Goal: Task Accomplishment & Management: Complete application form

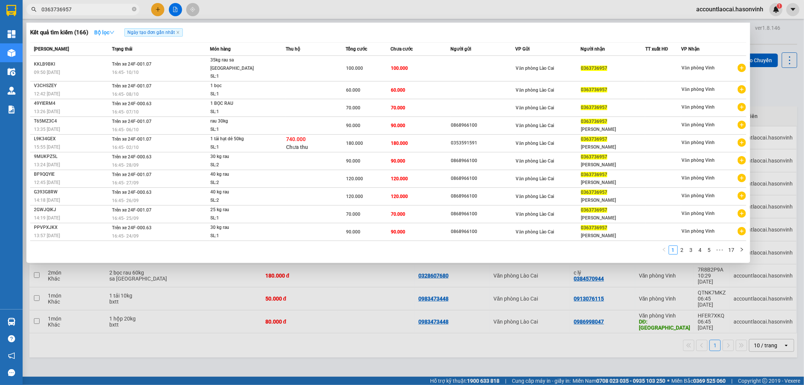
paste input "0974500314"
type input "03637369570974500314"
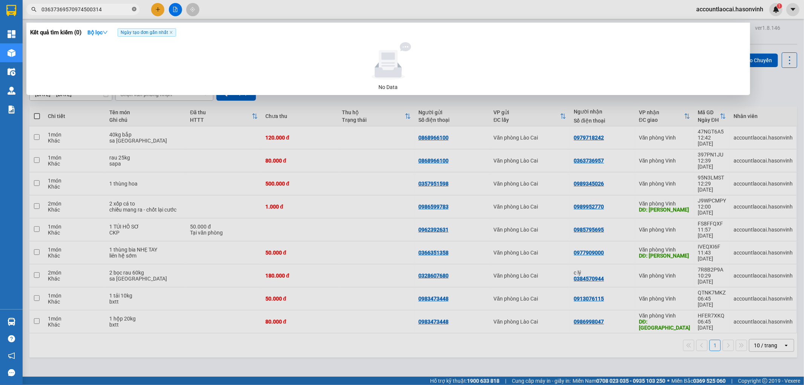
click at [135, 11] on icon "close-circle" at bounding box center [134, 9] width 5 height 5
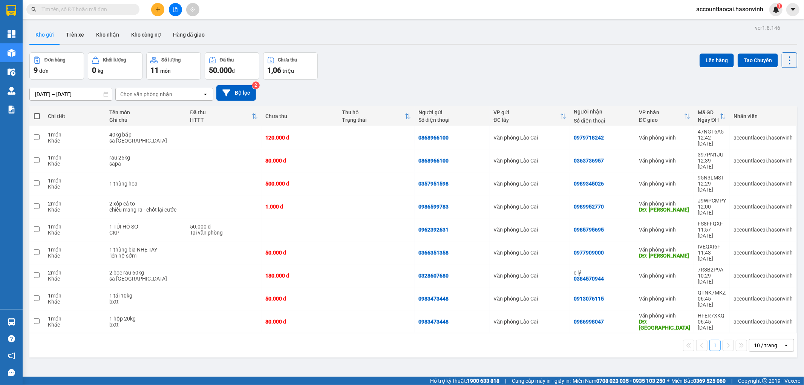
click at [107, 9] on input "text" at bounding box center [85, 9] width 89 height 8
paste input "0974500314"
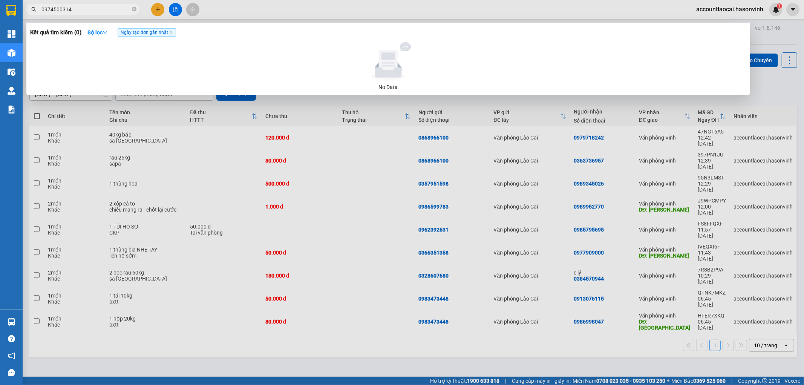
type input "0974500314"
click at [157, 8] on div at bounding box center [402, 192] width 804 height 385
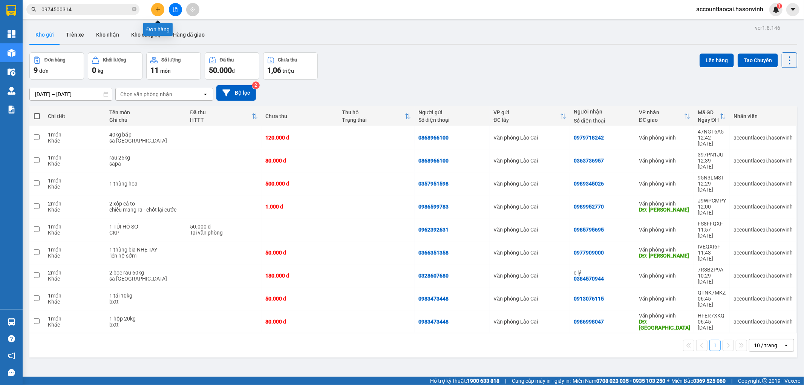
click at [161, 12] on button at bounding box center [157, 9] width 13 height 13
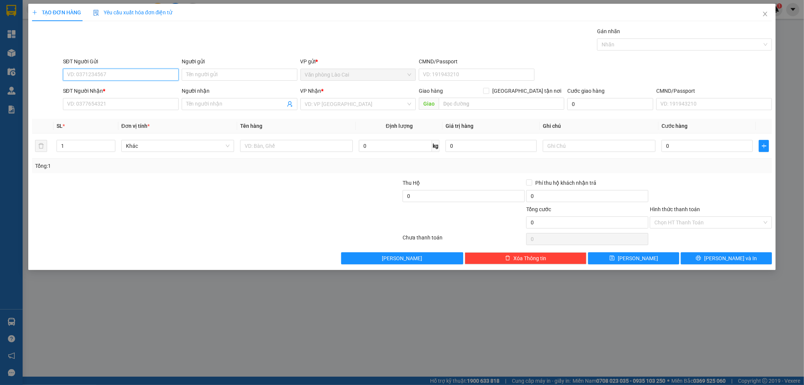
paste input "0974500314"
type input "0974500314"
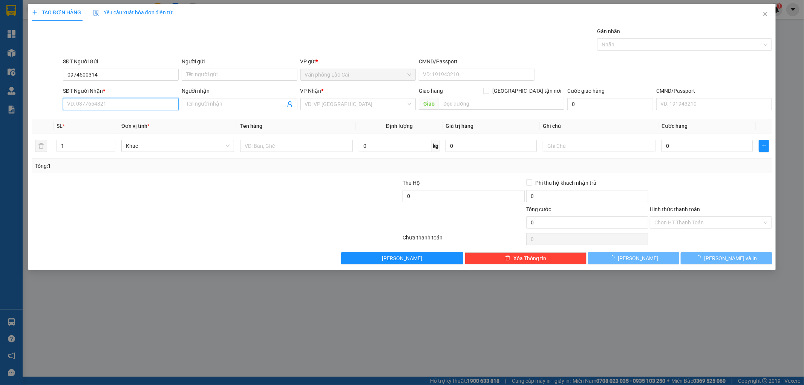
click at [123, 108] on input "SĐT Người Nhận *" at bounding box center [121, 104] width 116 height 12
paste input "0974500314"
type input "0974500314"
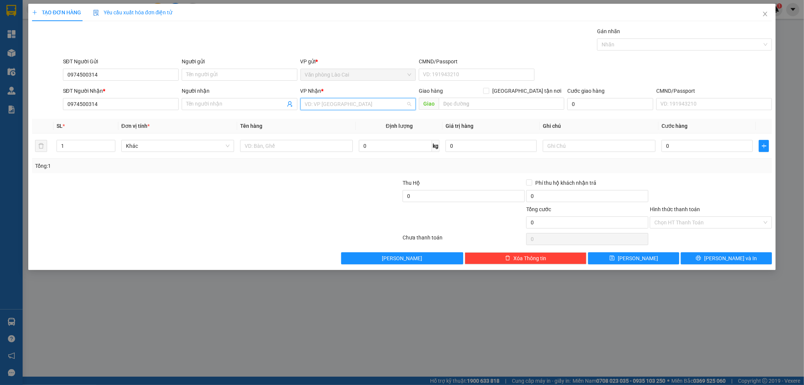
click at [322, 103] on input "search" at bounding box center [355, 103] width 101 height 11
click at [327, 121] on div "Văn phòng Vinh" at bounding box center [358, 119] width 107 height 8
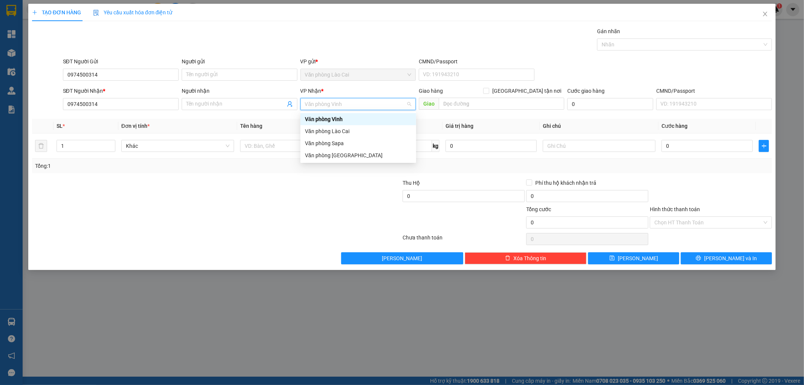
click at [359, 119] on div "Văn phòng Vinh" at bounding box center [358, 119] width 107 height 8
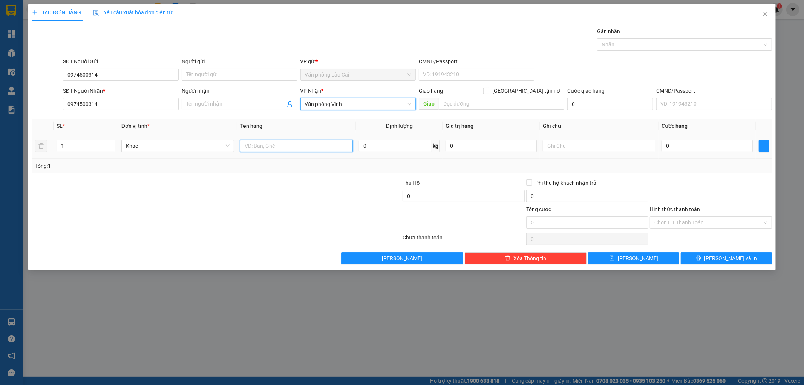
click at [264, 147] on input "text" at bounding box center [296, 146] width 113 height 12
click at [272, 146] on input "01 xe theo nười" at bounding box center [296, 146] width 113 height 12
click at [291, 200] on div at bounding box center [340, 192] width 124 height 26
drag, startPoint x: 276, startPoint y: 146, endPoint x: 269, endPoint y: 151, distance: 8.1
click at [269, 151] on input "01 xe theo gnười" at bounding box center [296, 146] width 113 height 12
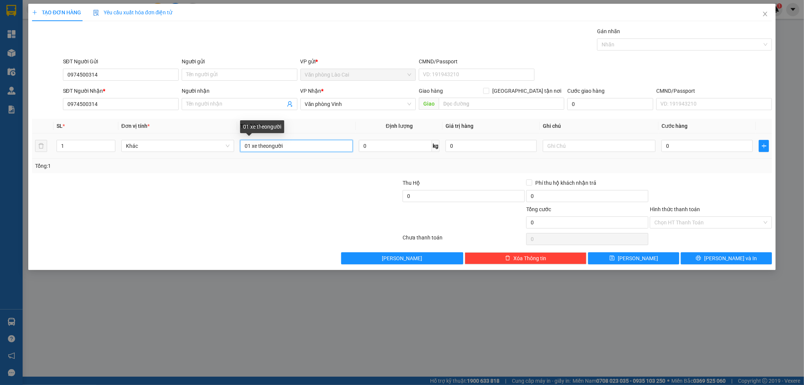
click at [269, 150] on input "01 xe theongười" at bounding box center [296, 146] width 113 height 12
click at [275, 186] on div at bounding box center [154, 192] width 247 height 26
click at [695, 144] on input "0" at bounding box center [706, 146] width 91 height 12
click at [293, 153] on td "01 xe theo người" at bounding box center [296, 145] width 119 height 25
click at [296, 147] on input "01 xe theo người" at bounding box center [296, 146] width 113 height 12
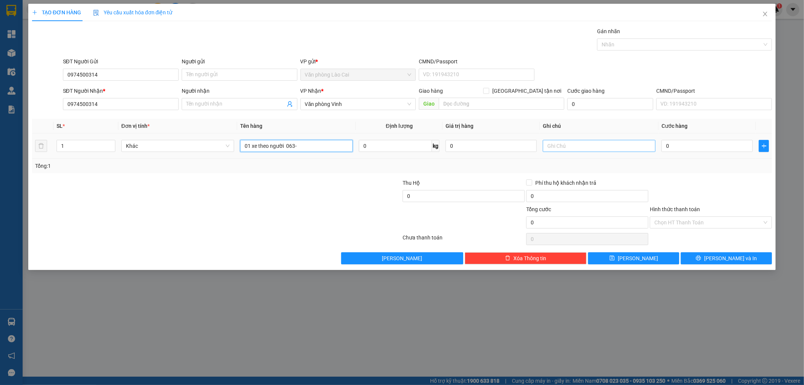
type input "01 xe theo người 063-"
click at [620, 146] on input "text" at bounding box center [599, 146] width 113 height 12
type input "saapa"
click at [718, 225] on input "Hình thức thanh toán" at bounding box center [708, 222] width 108 height 11
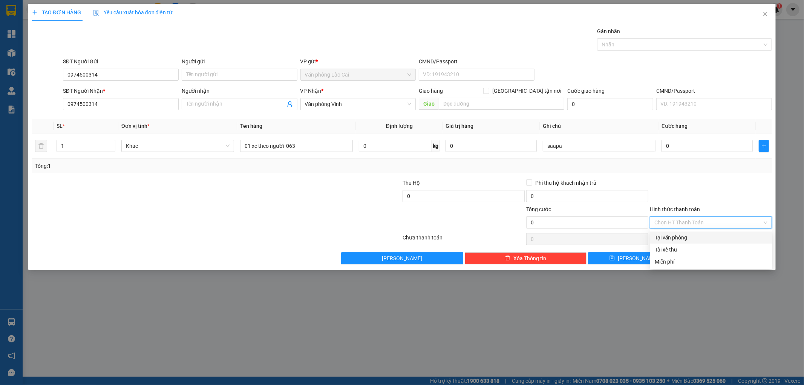
click at [692, 240] on div "Tại văn phòng" at bounding box center [711, 237] width 113 height 8
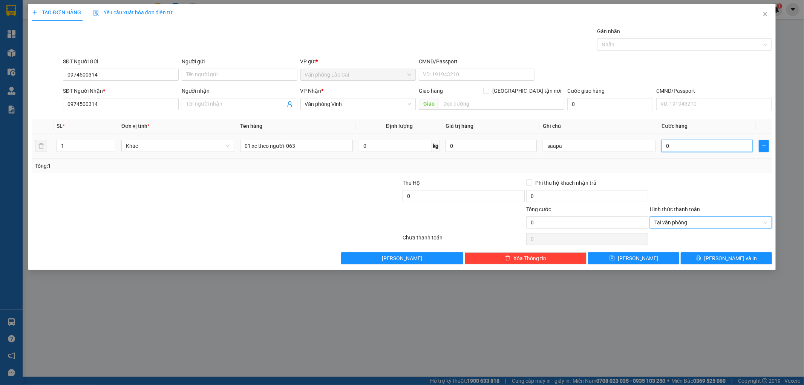
click at [680, 144] on input "0" at bounding box center [706, 146] width 91 height 12
type input "5"
type input "50"
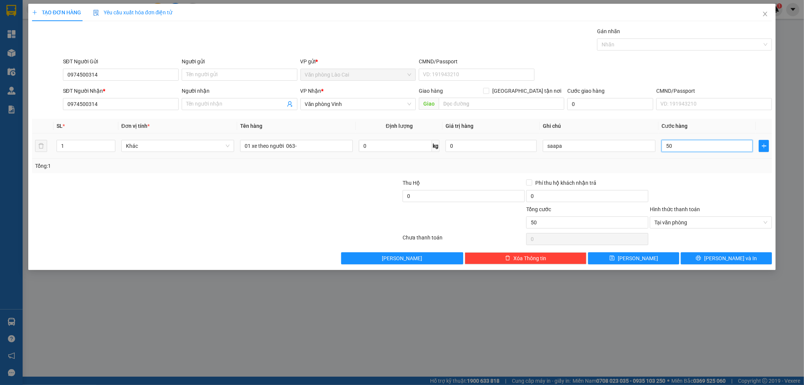
type input "500"
type input "5.000"
type input "50.000"
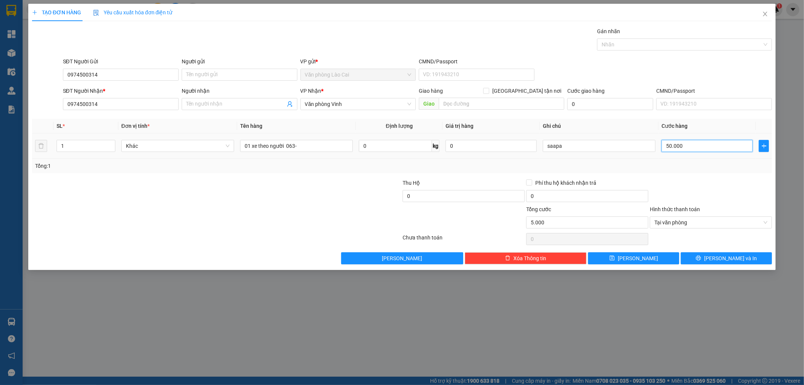
type input "50.000"
type input "500.000"
click at [668, 255] on button "[PERSON_NAME]" at bounding box center [633, 258] width 91 height 12
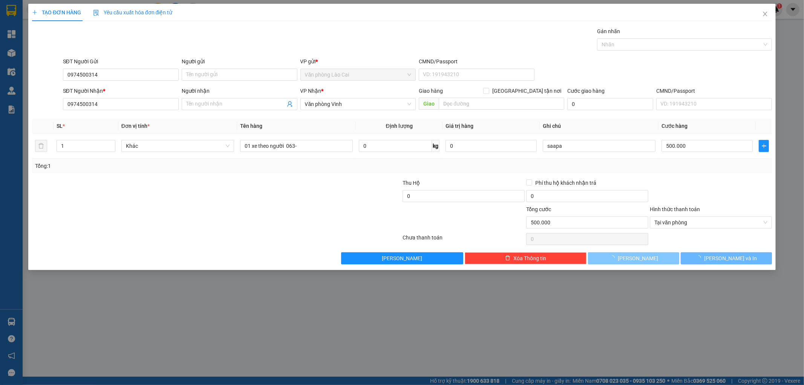
type input "0"
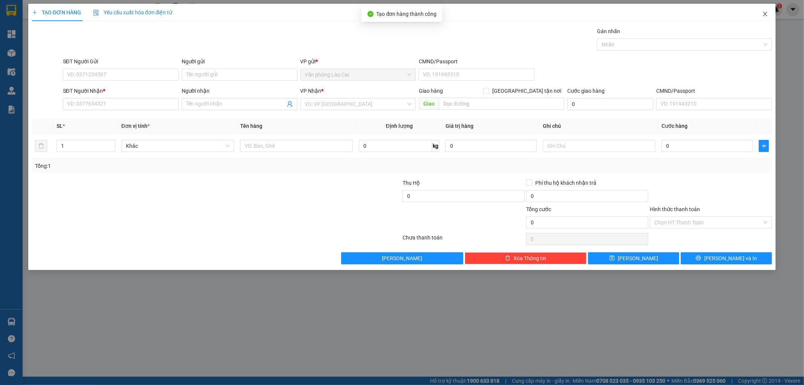
click at [767, 16] on icon "close" at bounding box center [765, 14] width 6 height 6
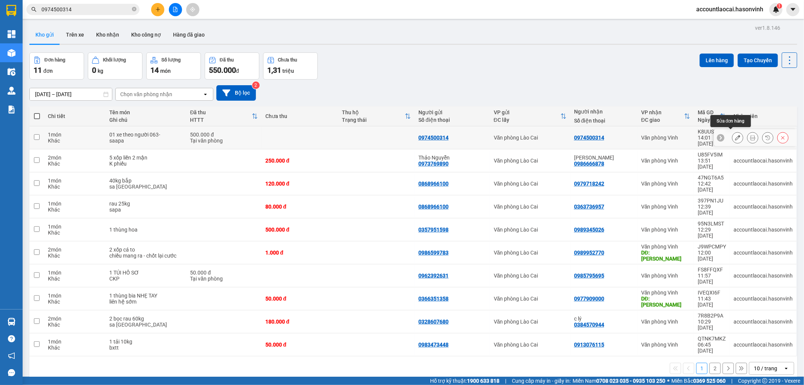
click at [735, 136] on icon at bounding box center [737, 137] width 5 height 5
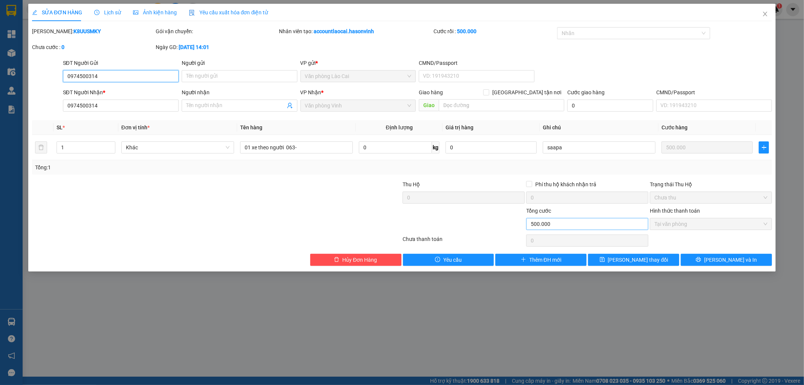
type input "0974500314"
type input "0"
type input "500.000"
click at [554, 147] on input "saapa" at bounding box center [599, 147] width 113 height 12
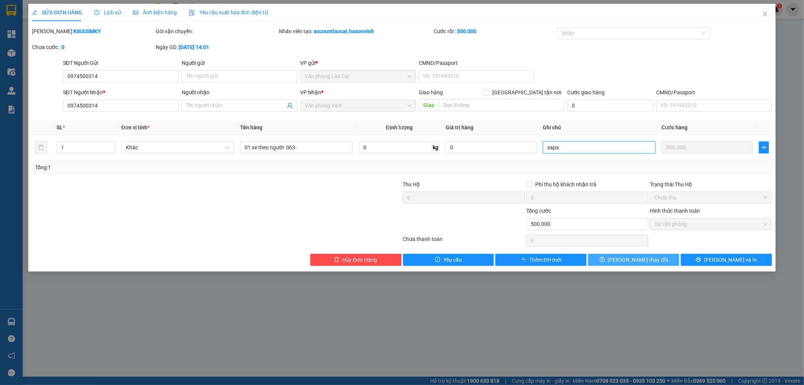
type input "sapa"
click at [605, 257] on icon "save" at bounding box center [602, 259] width 5 height 5
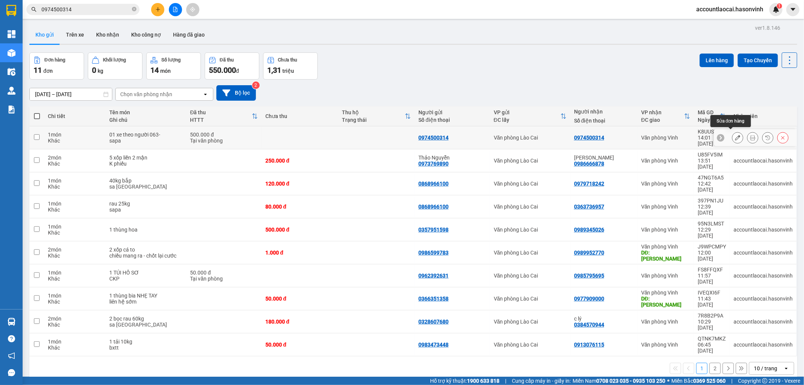
click at [732, 135] on button at bounding box center [737, 137] width 11 height 13
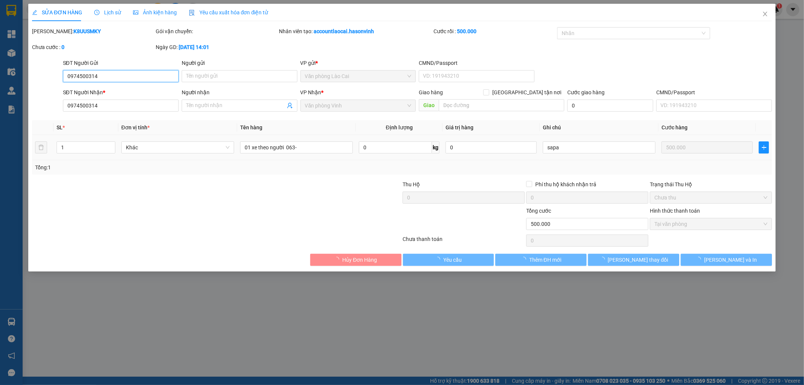
type input "0974500314"
type input "0"
type input "500.000"
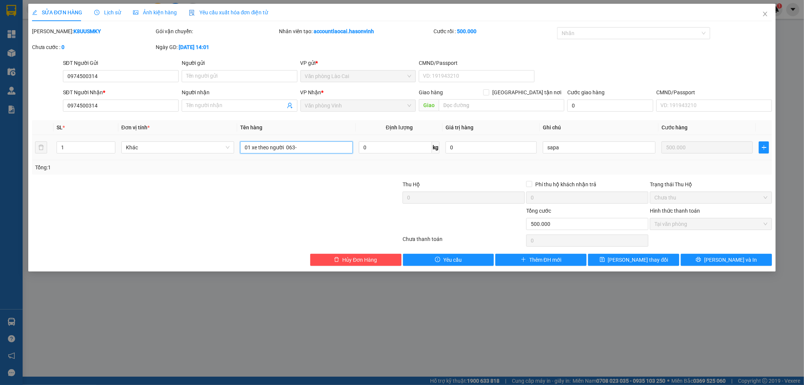
click at [306, 143] on input "01 xe theo người 063-" at bounding box center [296, 147] width 113 height 12
type input "01 xe theo người 063- ck c hà"
click at [607, 256] on button "[PERSON_NAME] thay đổi" at bounding box center [633, 260] width 91 height 12
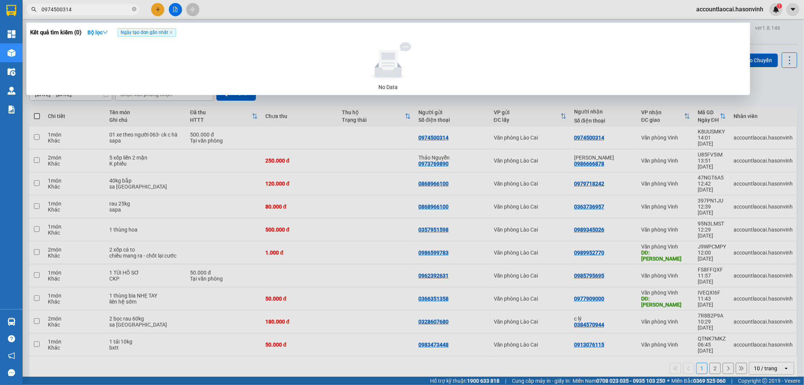
drag, startPoint x: 83, startPoint y: 5, endPoint x: 80, endPoint y: 8, distance: 4.3
click at [80, 8] on input "0974500314" at bounding box center [85, 9] width 89 height 8
click at [92, 9] on input "0974500314" at bounding box center [85, 9] width 89 height 8
drag, startPoint x: 134, startPoint y: 7, endPoint x: 123, endPoint y: 9, distance: 11.2
click at [133, 8] on icon "close-circle" at bounding box center [134, 9] width 5 height 5
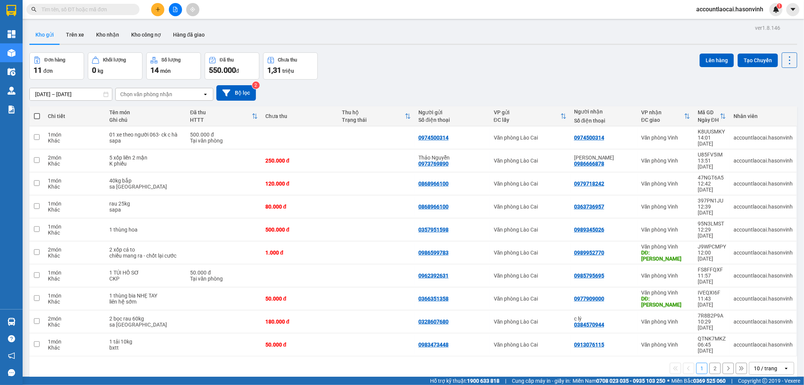
paste input "0974500314"
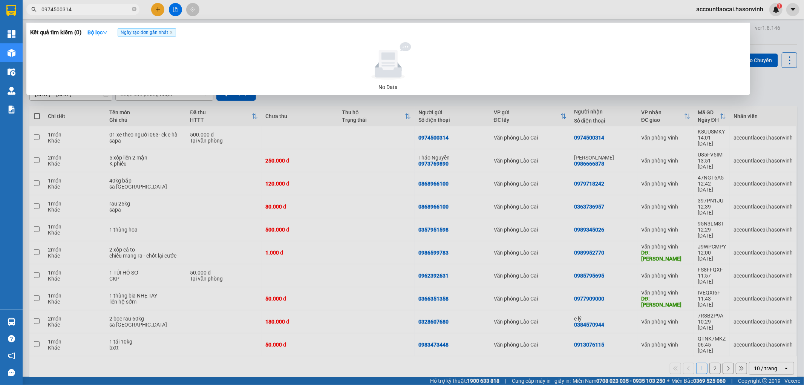
click at [103, 5] on input "0974500314" at bounding box center [85, 9] width 89 height 8
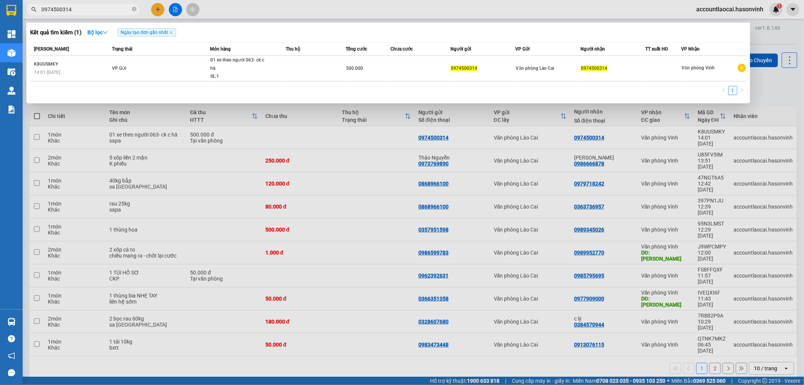
type input "0974500314"
